Goal: Browse casually

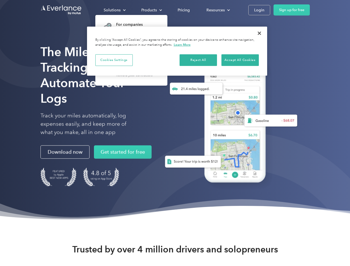
click at [114, 10] on div "Solutions" at bounding box center [112, 10] width 17 height 7
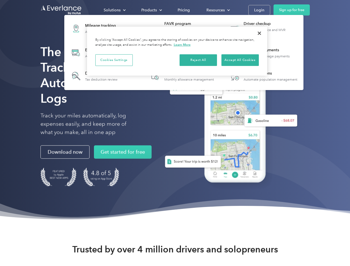
click at [151, 10] on div "Products" at bounding box center [149, 10] width 16 height 7
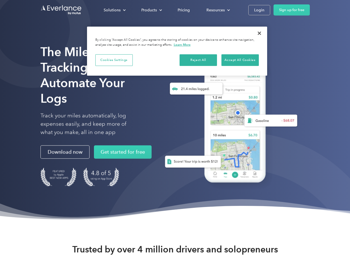
click at [217, 10] on div "Resources" at bounding box center [215, 10] width 18 height 7
click at [114, 60] on button "Cookies Settings" at bounding box center [113, 60] width 37 height 12
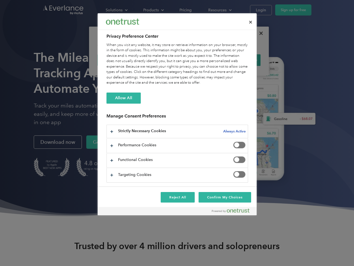
click at [198, 60] on div "When you visit any website, it may store or retrieve information on your browse…" at bounding box center [178, 63] width 142 height 43
click at [240, 60] on div "When you visit any website, it may store or retrieve information on your browse…" at bounding box center [178, 63] width 142 height 43
click at [259, 33] on div at bounding box center [177, 133] width 354 height 266
